Goal: Information Seeking & Learning: Learn about a topic

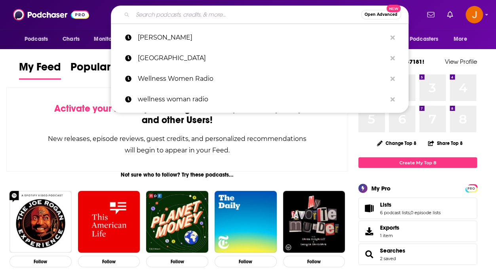
click at [278, 19] on input "Search podcasts, credits, & more..." at bounding box center [246, 14] width 228 height 13
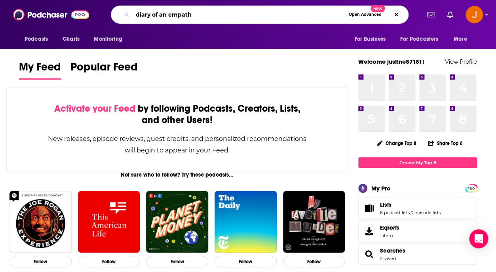
type input "diary of an empath"
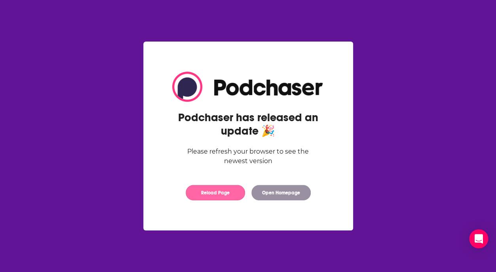
click at [224, 195] on button "Reload Page" at bounding box center [214, 192] width 59 height 15
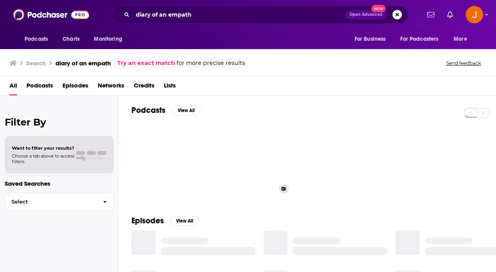
scroll to position [3, 0]
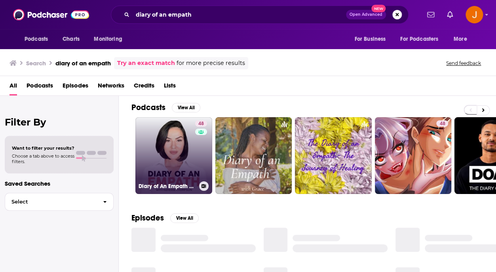
click at [176, 148] on link "48 Diary of An Empath by [PERSON_NAME], LCSW" at bounding box center [173, 155] width 77 height 77
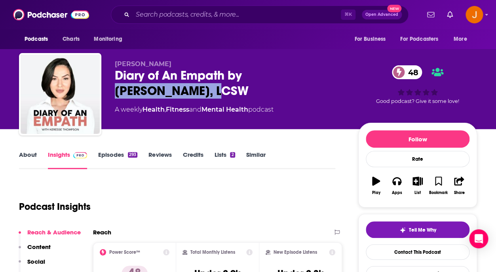
drag, startPoint x: 245, startPoint y: 77, endPoint x: 172, endPoint y: 95, distance: 75.3
click at [172, 95] on div "Diary of An Empath by [PERSON_NAME], LCSW 48" at bounding box center [230, 83] width 231 height 31
copy h2 "[PERSON_NAME]"
